Goal: Information Seeking & Learning: Learn about a topic

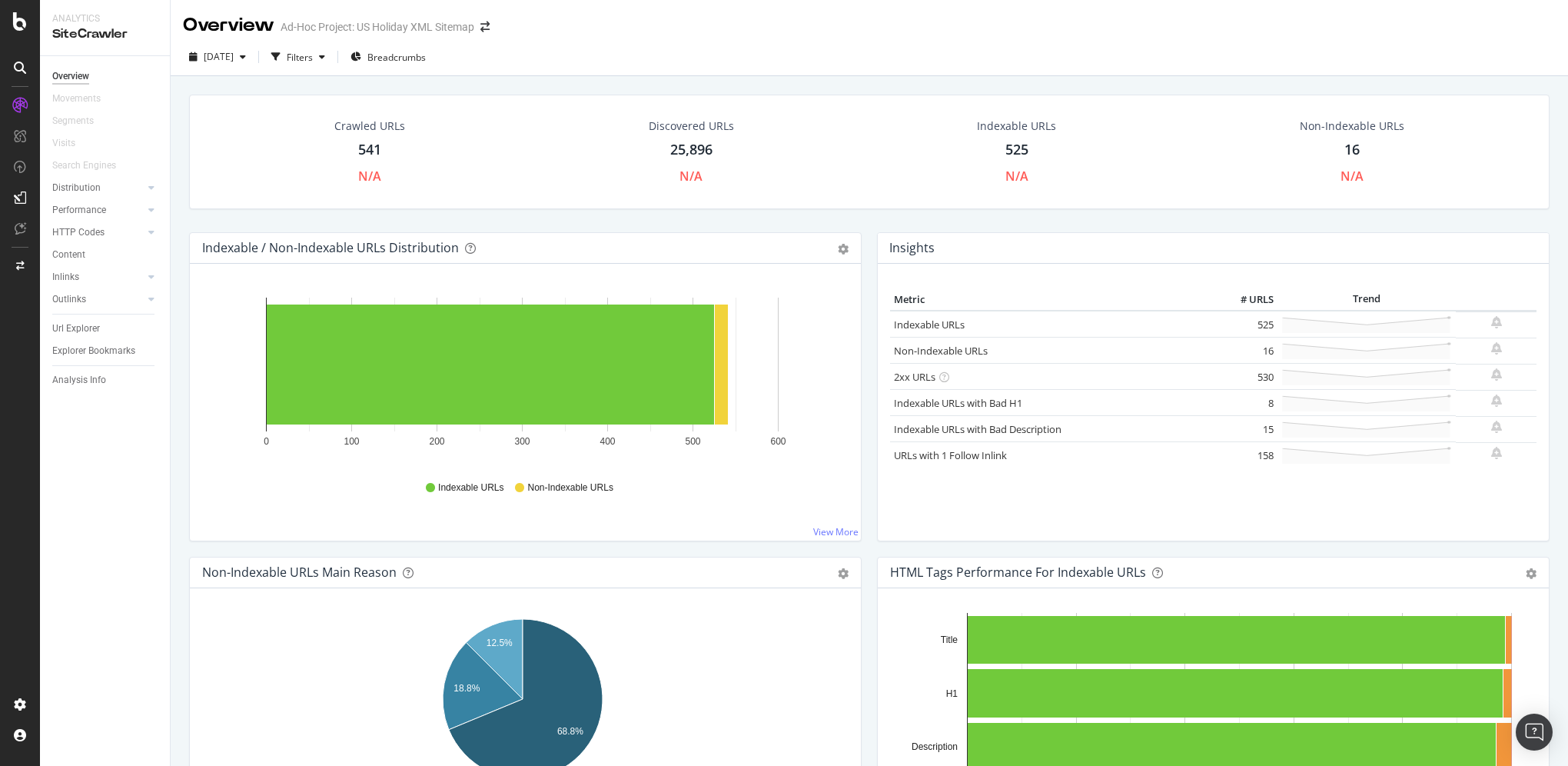
click at [1344, 153] on div "16" at bounding box center [1352, 150] width 16 height 20
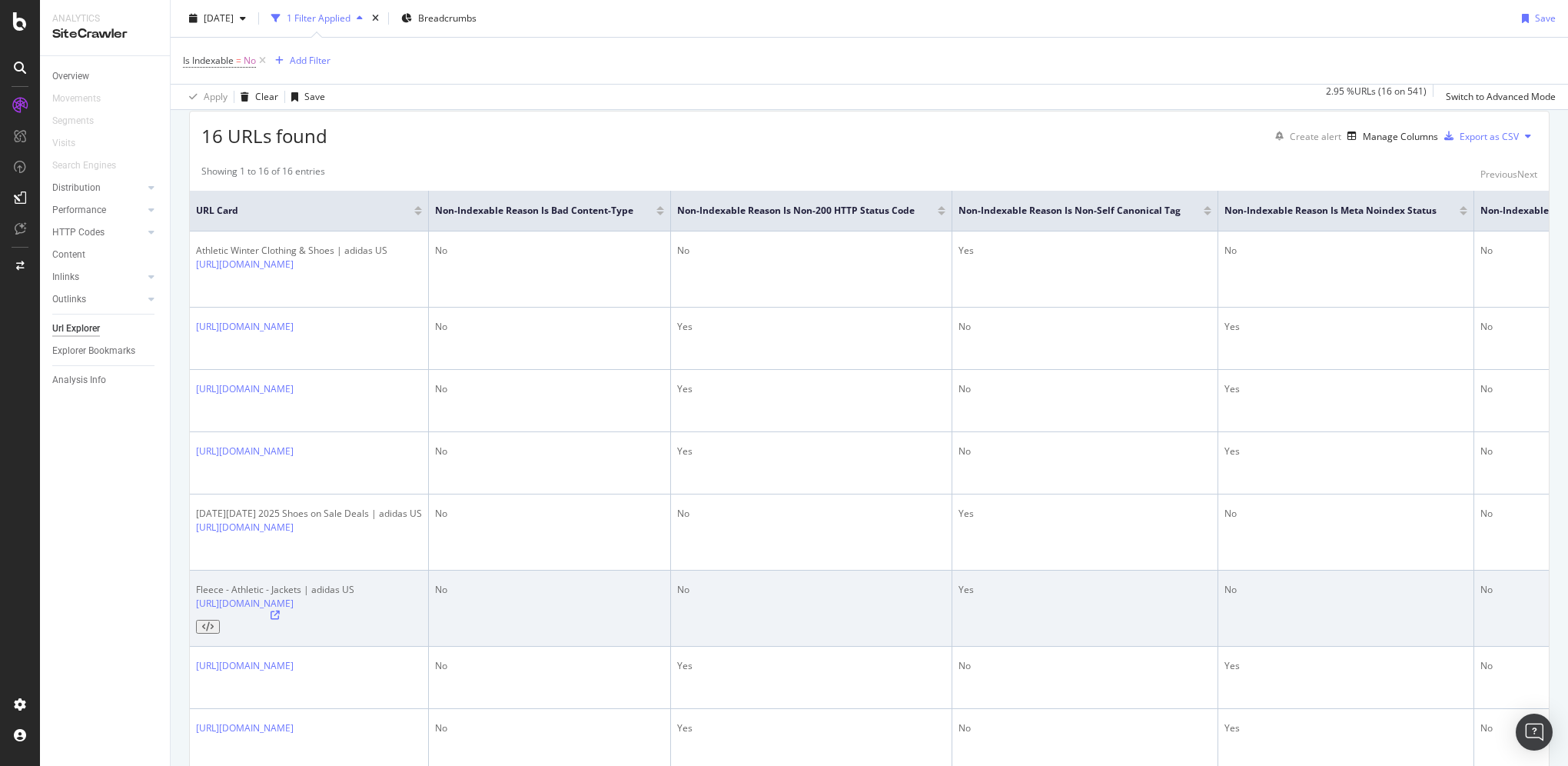
scroll to position [95, 0]
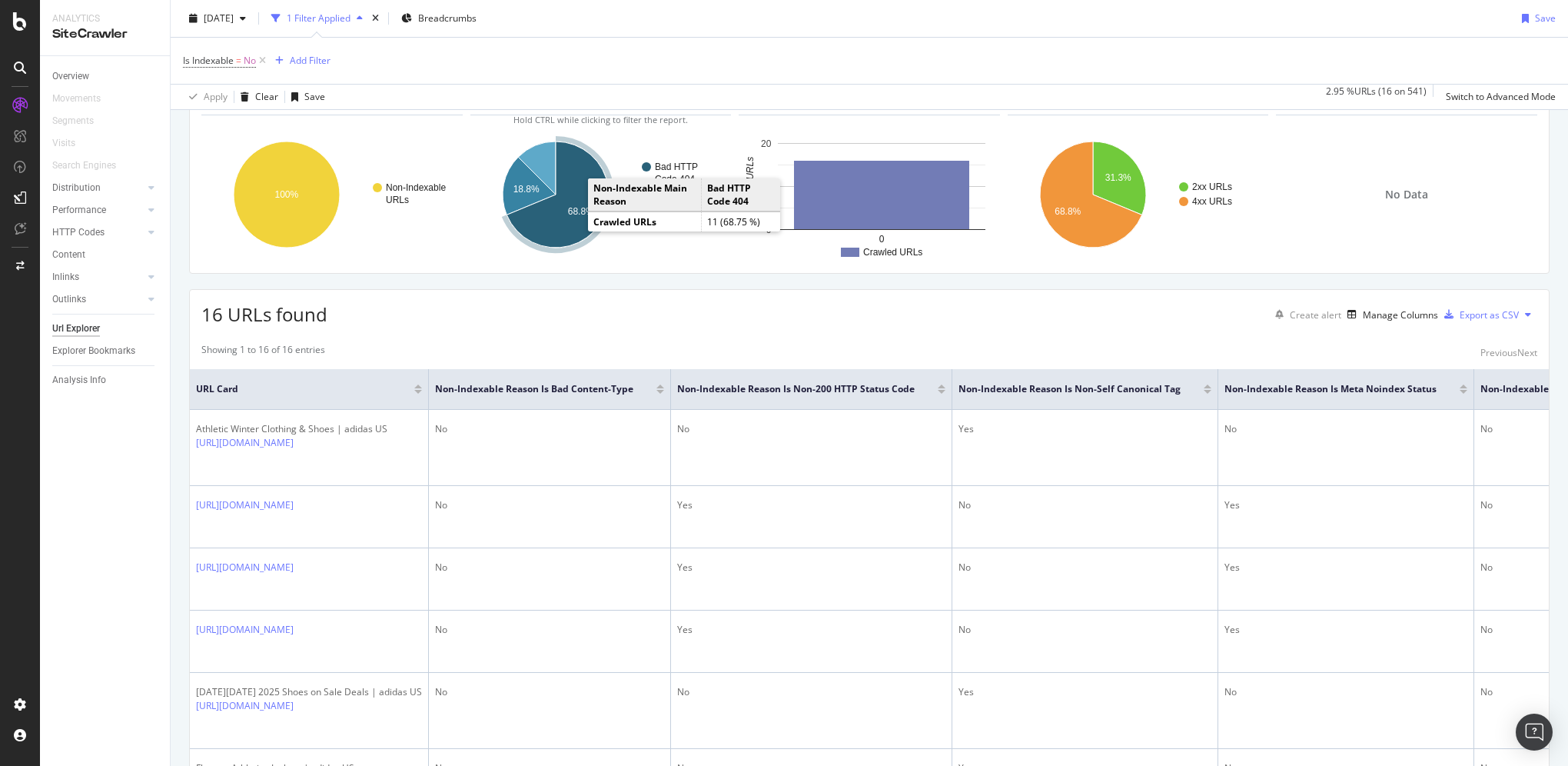
drag, startPoint x: 585, startPoint y: 214, endPoint x: 563, endPoint y: 219, distance: 22.6
click at [563, 219] on icon "A chart." at bounding box center [557, 194] width 102 height 106
